Goal: Task Accomplishment & Management: Complete application form

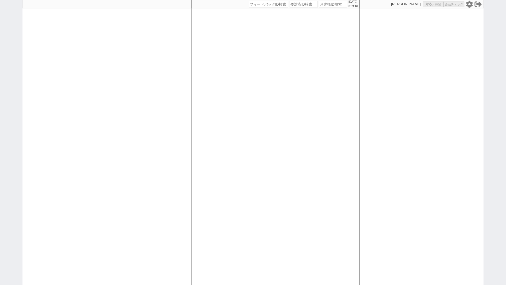
click at [319, 7] on input "number" at bounding box center [333, 4] width 28 height 7
select select "100"
select select "1"
select select
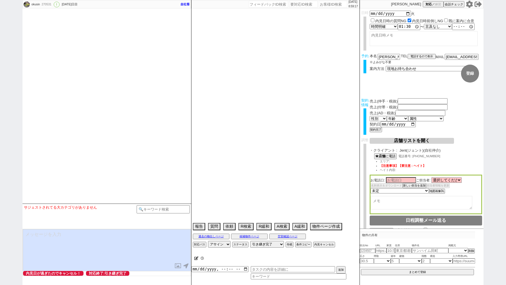
type input "101500"
type input "0"
type input "203000"
type input "[DATE]"
type textarea "616207"
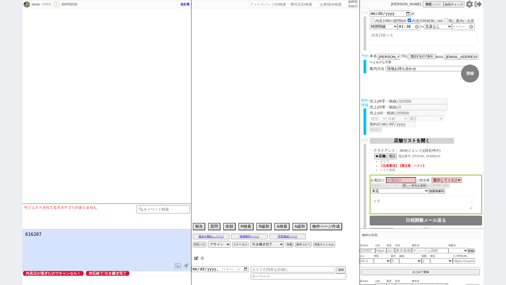
type textarea "[PERSON_NAME]対応 @電話 15日10:14出ない、[DATE] 10:58出ない -> 物件空いてたよ、でもたぶん[DATE]〜[DATE]には…"
select select "15"
select select "0"
select select "47"
select select "[DATE]"
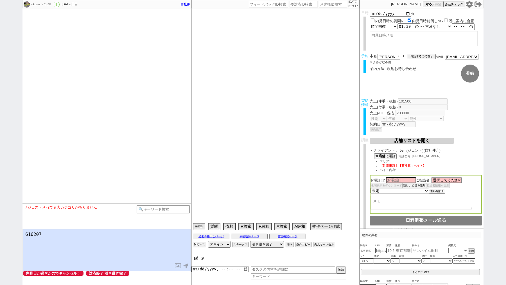
select select "44"
select select "[DATE]"
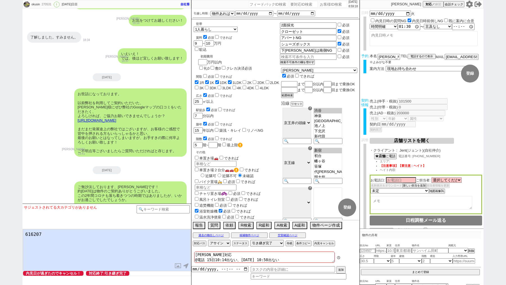
scroll to position [13, 0]
type textarea "616207"
click at [319, 7] on input "number" at bounding box center [333, 4] width 28 height 7
paste input "616207"
type input "616207"
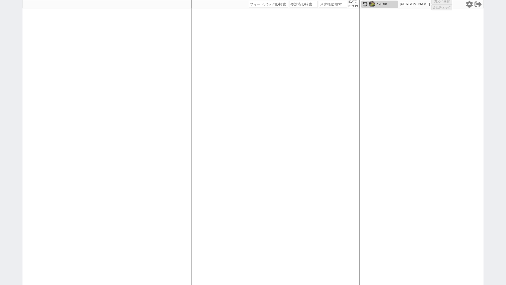
select select "100"
select select "1"
select select "6"
select select "2"
select select "5"
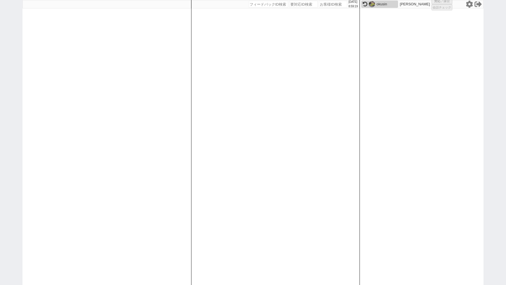
select select "9"
select select
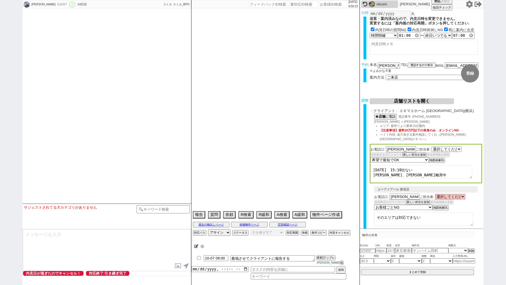
select select "[DATE]"
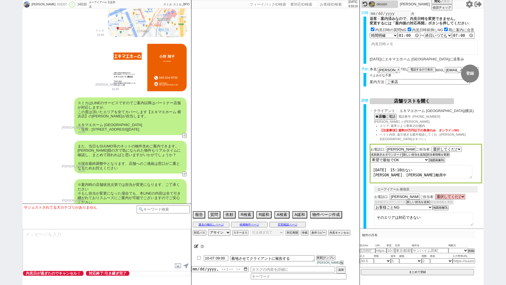
scroll to position [4262, 0]
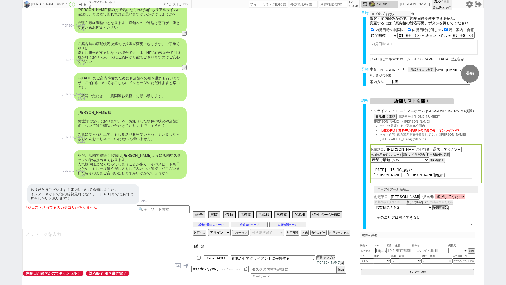
type textarea "10月にならないと予定わからない、他社な 送客は先にしたがこちらで着地させる"
select select "15"
select select "0"
select select "14"
select select "64"
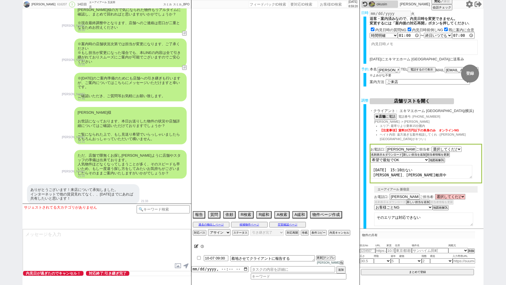
select select "65"
select select "66"
select select "67"
select select "68"
select select "69"
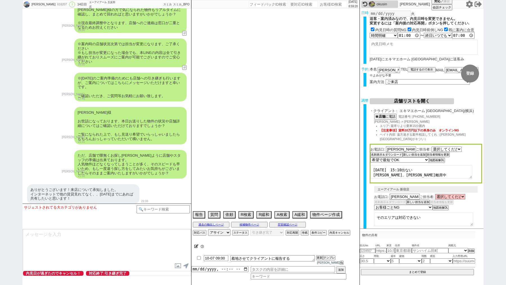
select select "70"
select select "71"
select select "72"
select select "73"
select select "74"
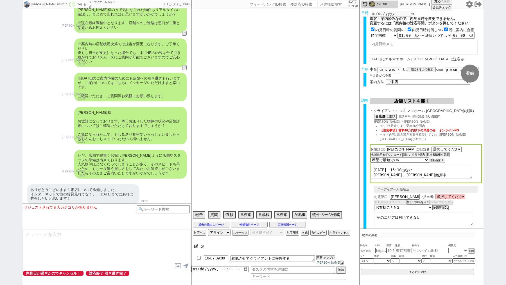
select select "75"
select select "76"
select select "77"
select select "78"
select select "79"
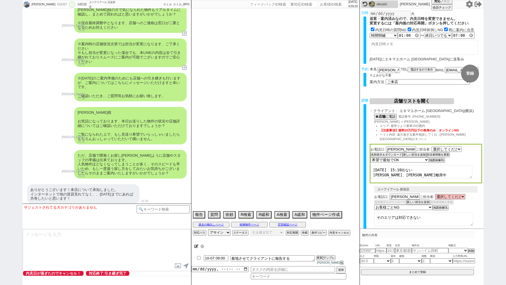
select select "80"
select select "81"
select select "82"
select select "83"
select select "84"
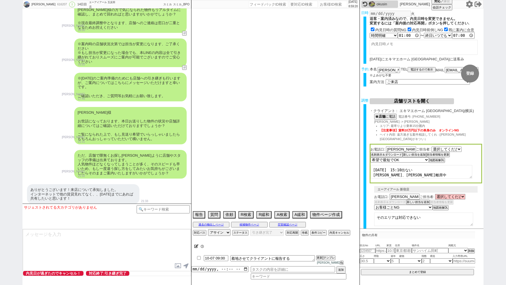
select select "85"
select select "86"
select select "87"
select select "88"
select select "89"
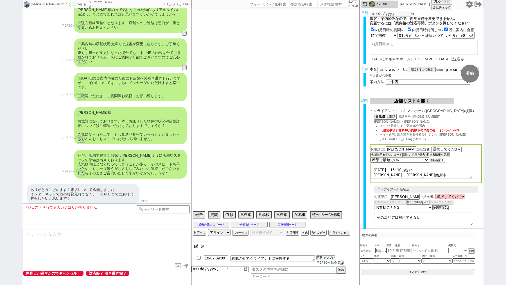
select select "90"
select select "91"
select select "92"
select select "93"
select select "94"
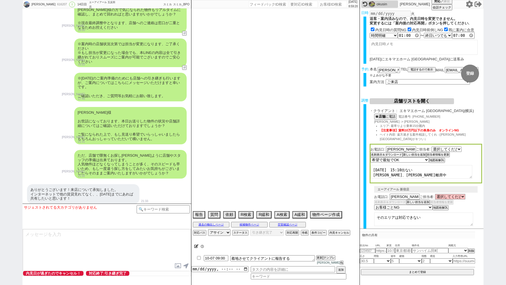
select select "95"
select select "96"
select select "97"
select select "98"
select select "99"
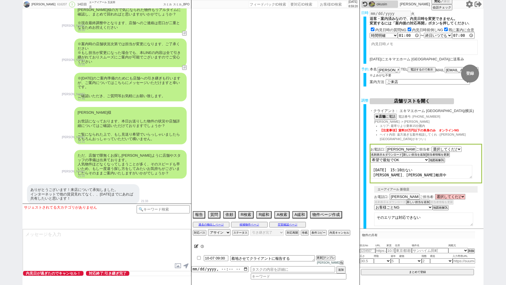
select select "100"
select select "101"
select select "102"
select select "103"
select select "104"
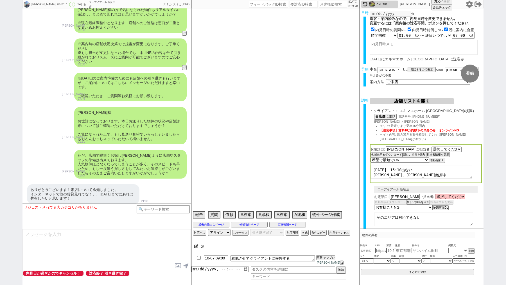
select select "105"
select select "108"
select select "109"
select select "110"
select select "113"
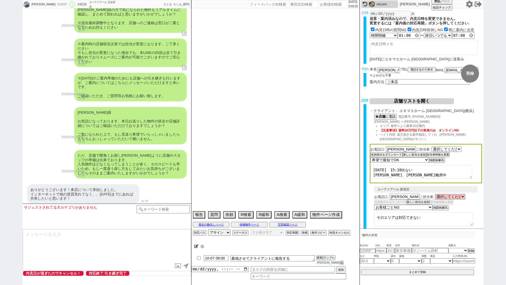
select select "115"
select select "116"
select select "117"
select select "118"
select select "[DATE]"
